Goal: Connect with others: Establish contact or relationships with other users

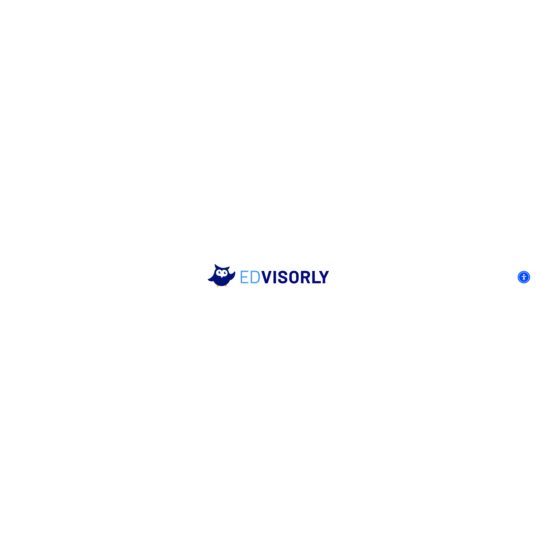
click at [203, 393] on icon at bounding box center [268, 277] width 169 height 366
click at [284, 281] on icon at bounding box center [268, 277] width 126 height 33
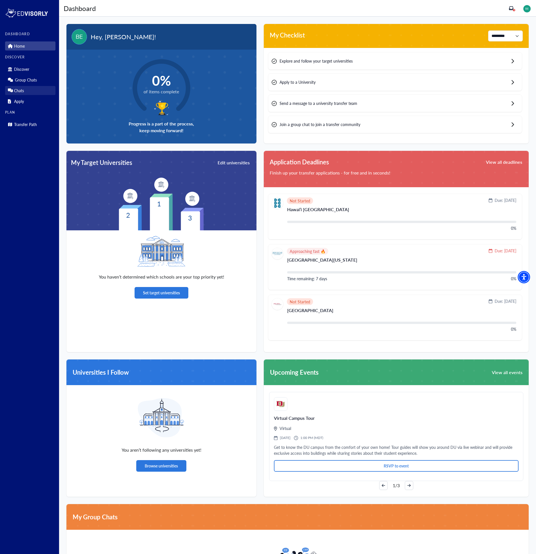
click at [17, 90] on p "Chats" at bounding box center [19, 90] width 10 height 5
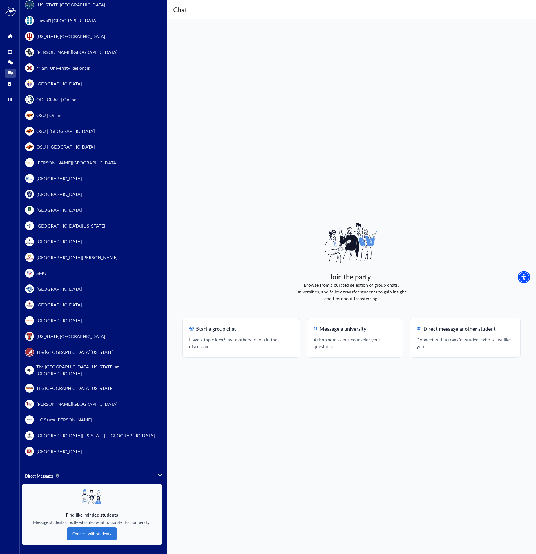
scroll to position [370, 0]
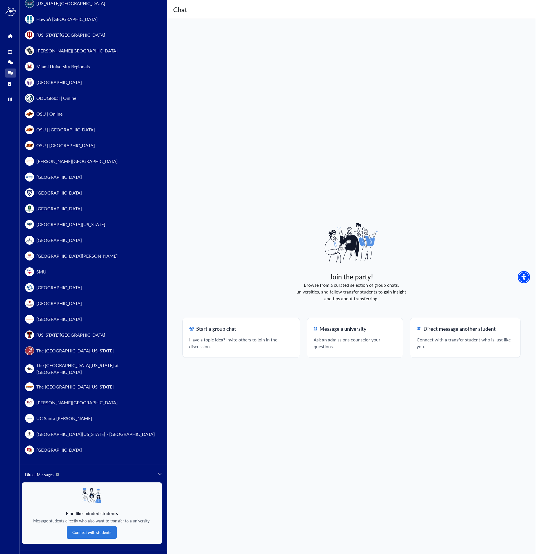
click at [45, 471] on span "Direct Messages" at bounding box center [42, 474] width 34 height 6
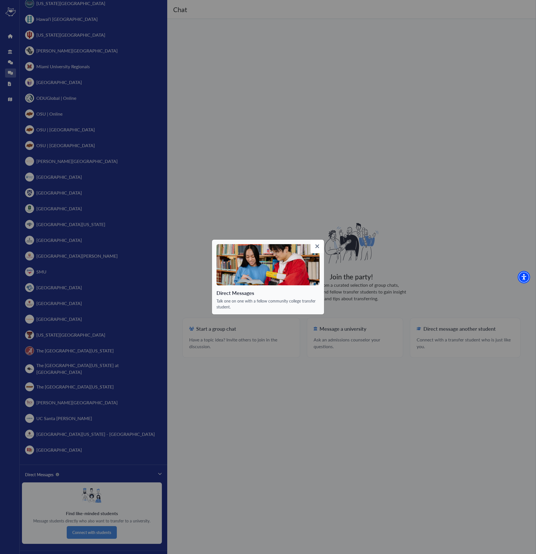
click at [104, 521] on div "Direct Messages Talk one on one with a fellow community college transfer studen…" at bounding box center [268, 277] width 536 height 554
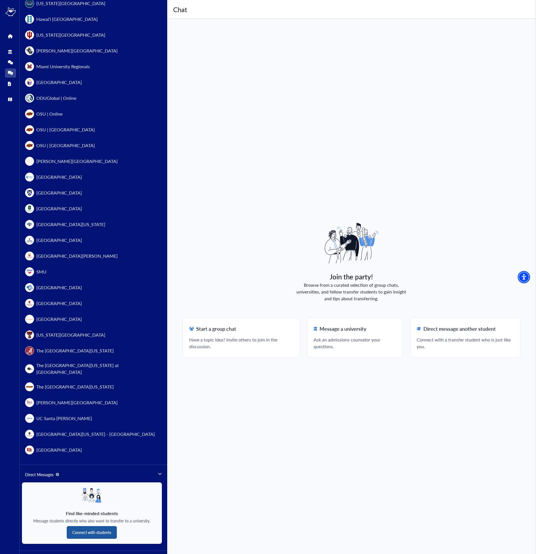
click at [92, 526] on button "Connect with students" at bounding box center [92, 532] width 50 height 13
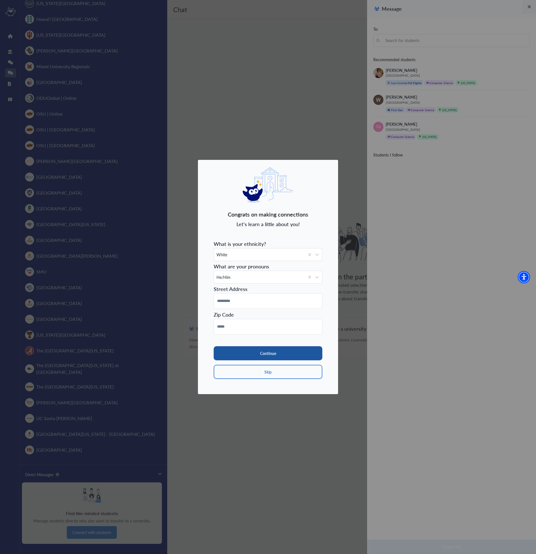
click at [268, 354] on button "Continue" at bounding box center [268, 353] width 109 height 14
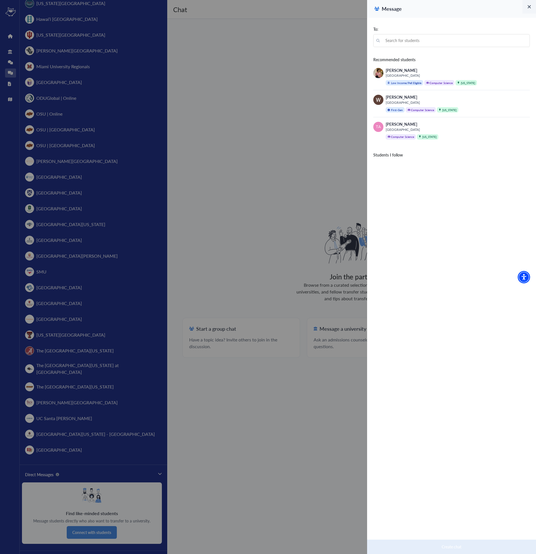
click at [9, 37] on div at bounding box center [268, 277] width 536 height 554
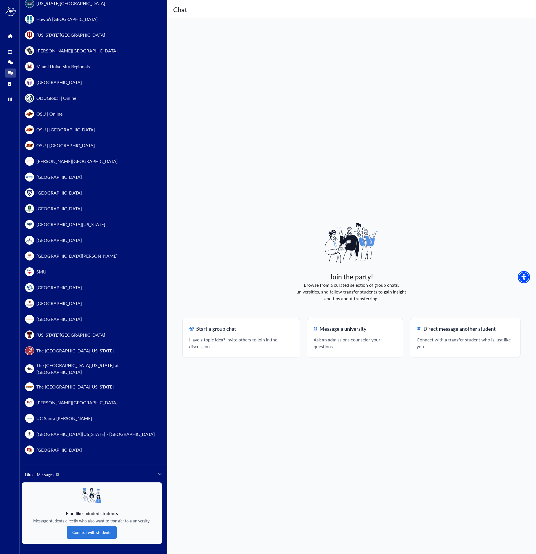
click at [9, 37] on icon at bounding box center [10, 36] width 4 height 4
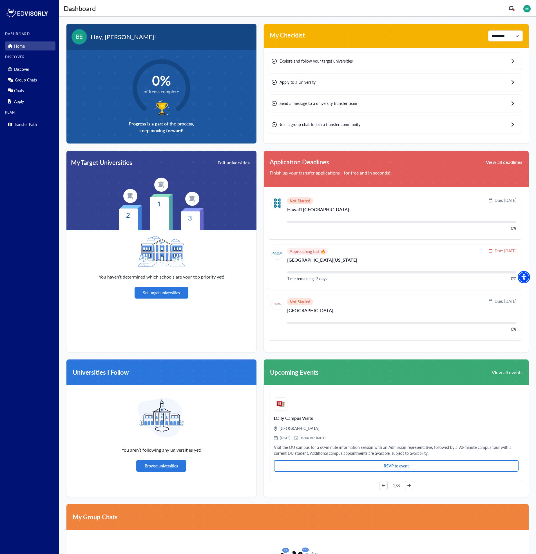
click at [499, 372] on span "View all events" at bounding box center [507, 372] width 31 height 5
click at [502, 162] on button "View all deadlines" at bounding box center [504, 161] width 37 height 9
